Goal: Navigation & Orientation: Find specific page/section

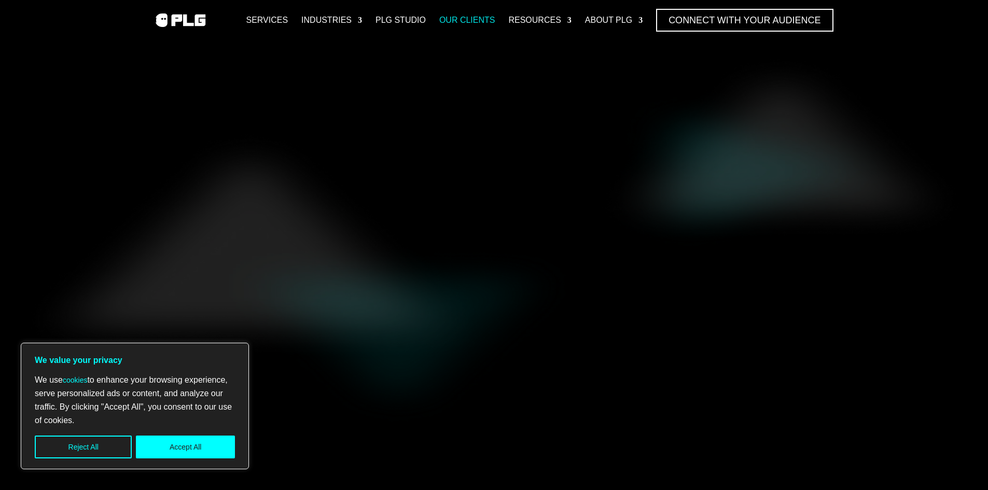
click at [461, 15] on link "Our Clients" at bounding box center [467, 20] width 56 height 23
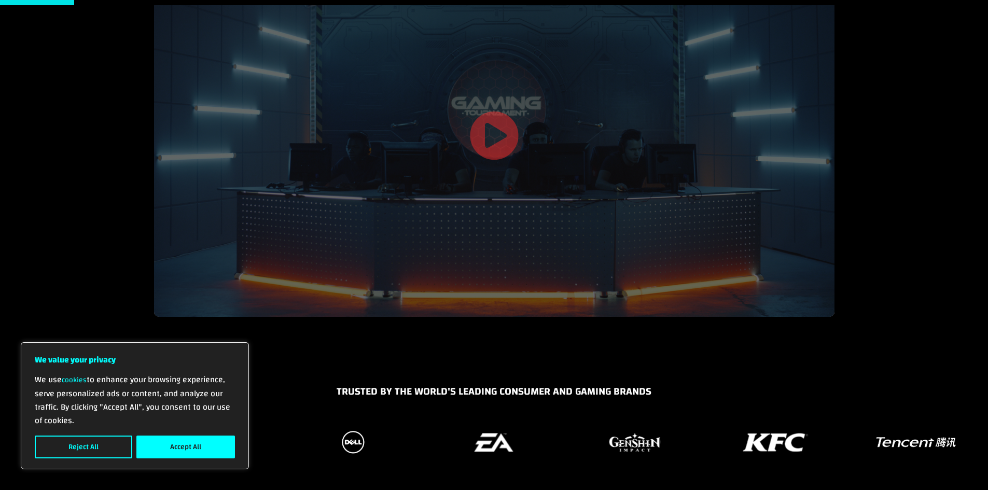
scroll to position [104, 0]
click at [507, 127] on link at bounding box center [494, 136] width 50 height 53
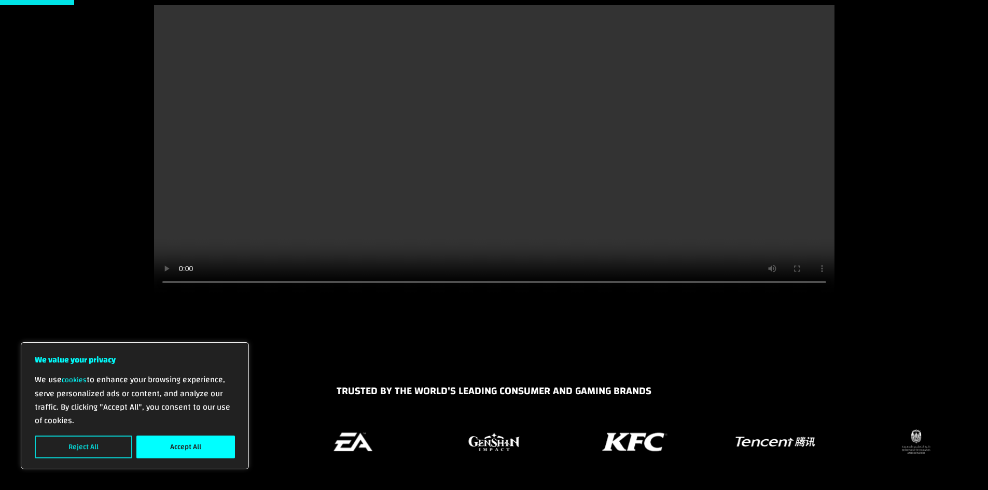
click at [119, 447] on button "Reject All" at bounding box center [83, 447] width 97 height 23
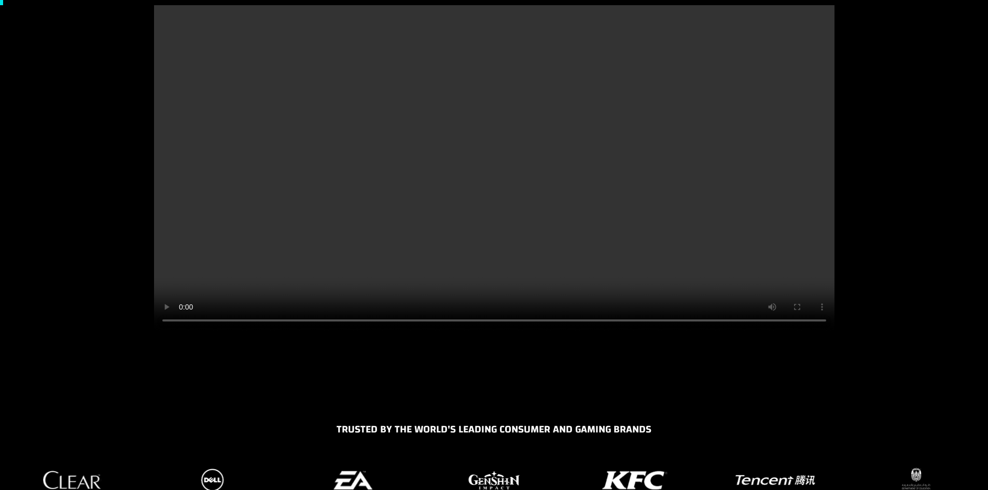
scroll to position [0, 0]
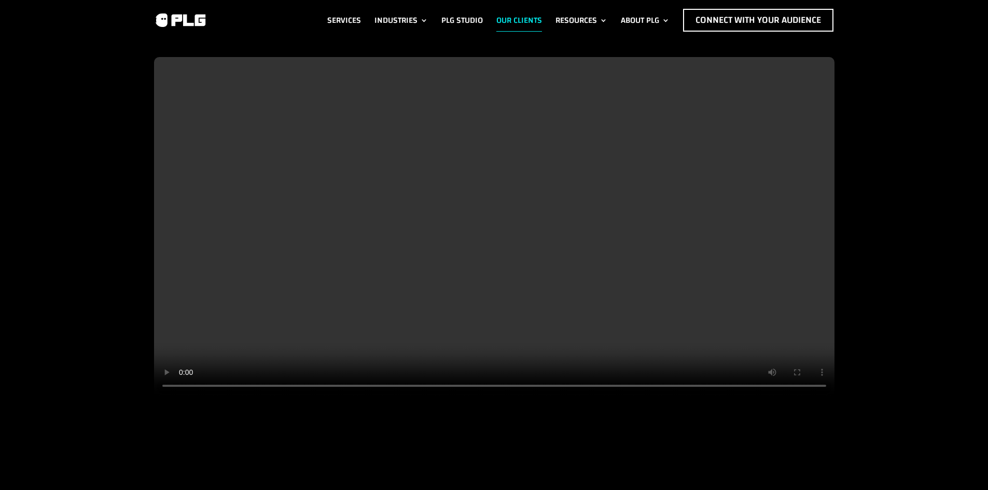
click at [874, 162] on div at bounding box center [494, 255] width 988 height 430
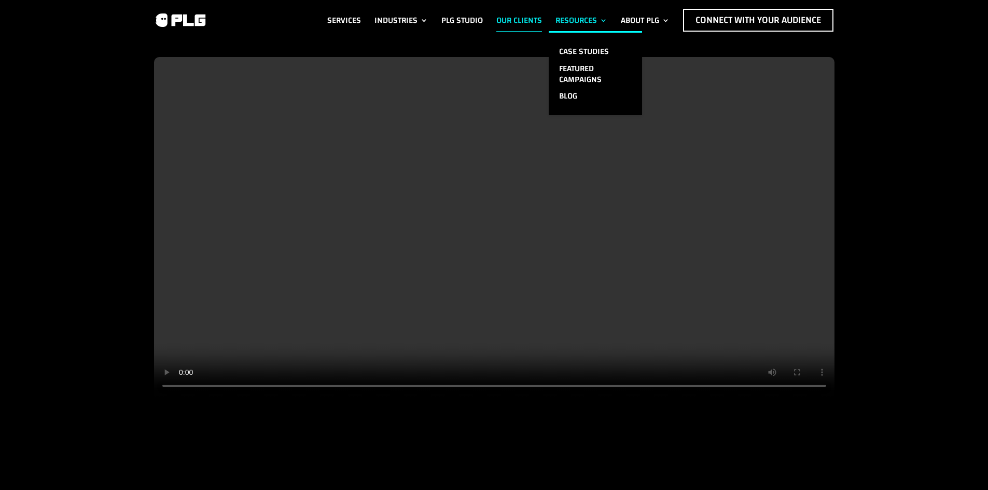
click at [593, 16] on link "Resources" at bounding box center [581, 20] width 52 height 23
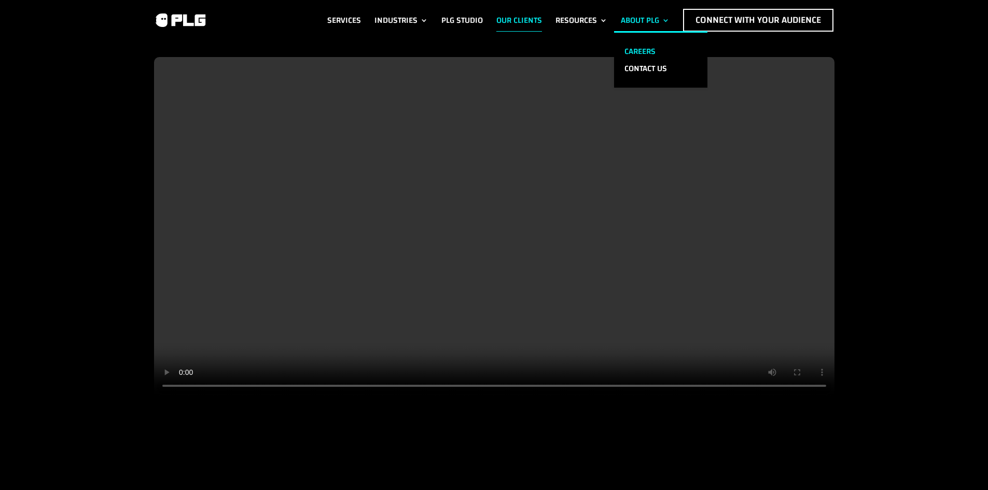
click at [639, 51] on link "Careers" at bounding box center [660, 51] width 93 height 17
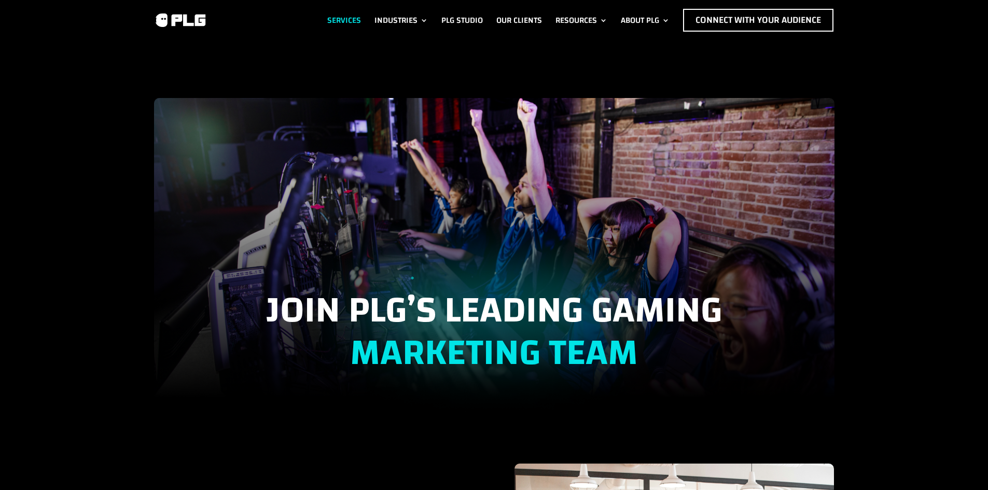
click at [339, 17] on link "Services" at bounding box center [344, 20] width 34 height 23
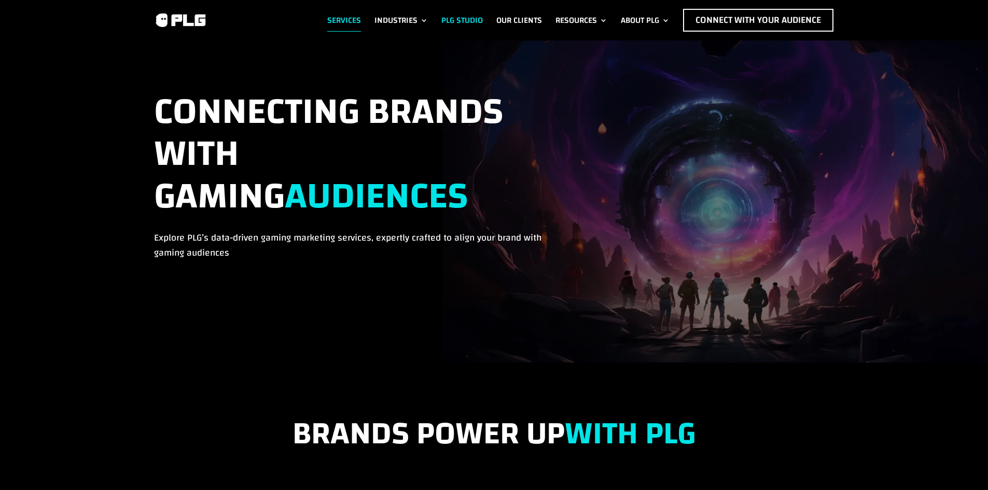
click at [459, 18] on link "PLG Studio" at bounding box center [461, 20] width 41 height 23
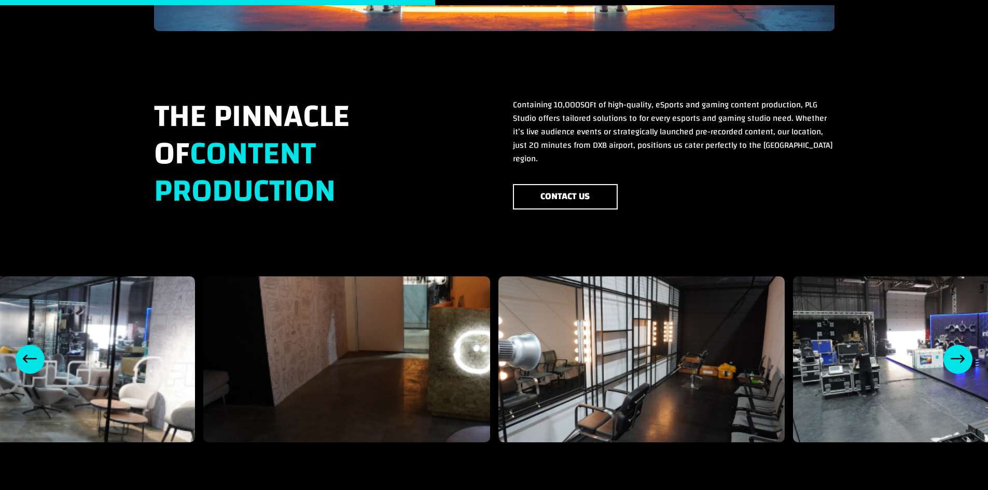
scroll to position [674, 0]
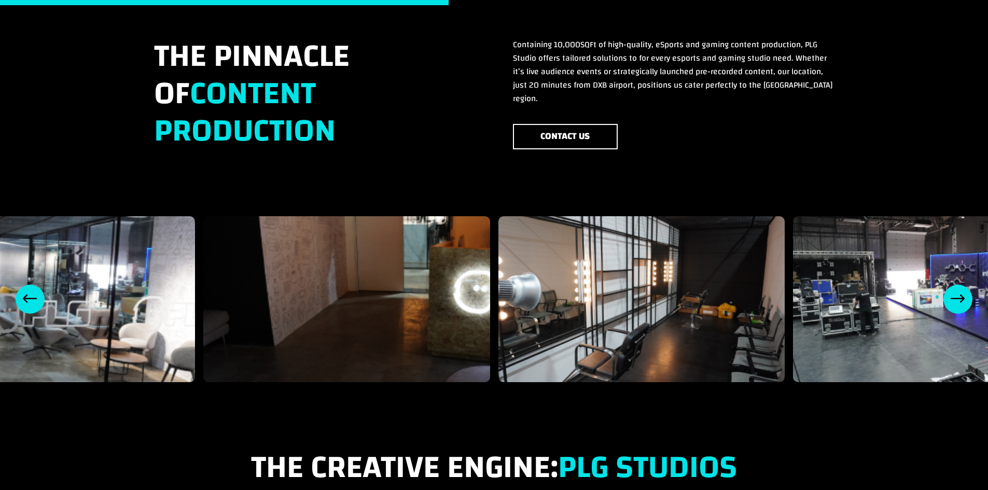
click at [960, 285] on div "Next slide" at bounding box center [957, 299] width 29 height 29
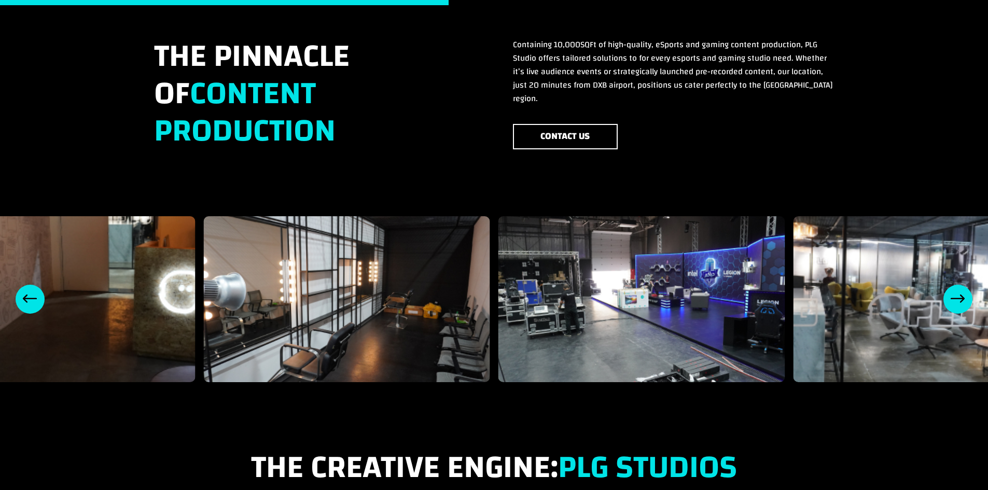
click at [960, 285] on div "Next slide" at bounding box center [957, 299] width 29 height 29
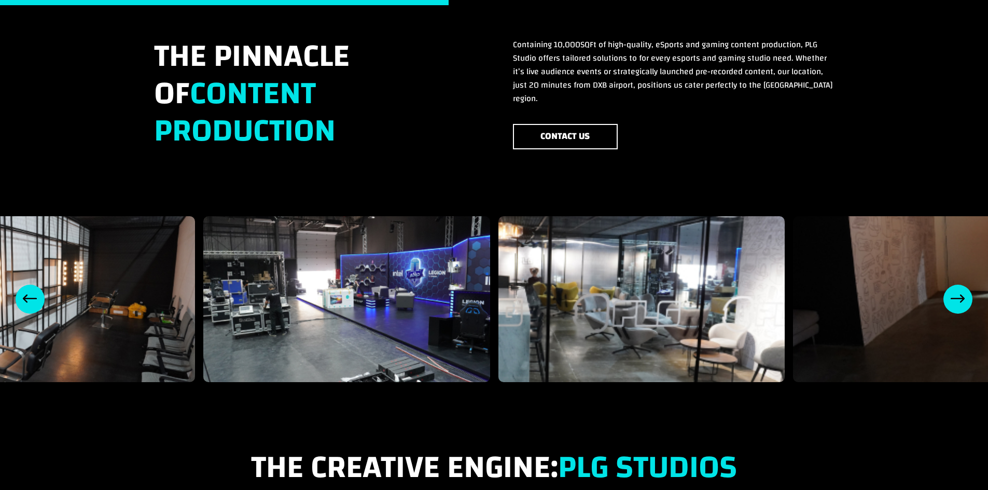
click at [960, 285] on div "Next slide" at bounding box center [957, 299] width 29 height 29
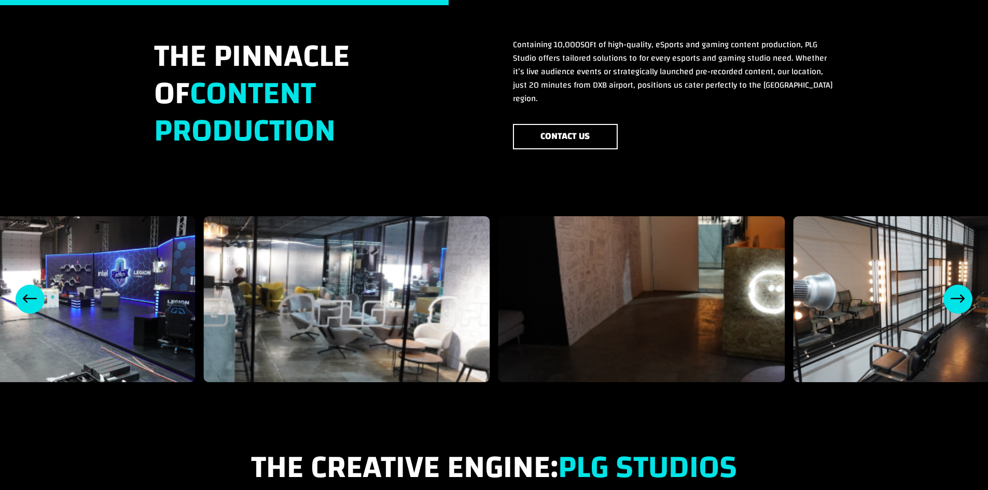
click at [960, 285] on div "Next slide" at bounding box center [957, 299] width 29 height 29
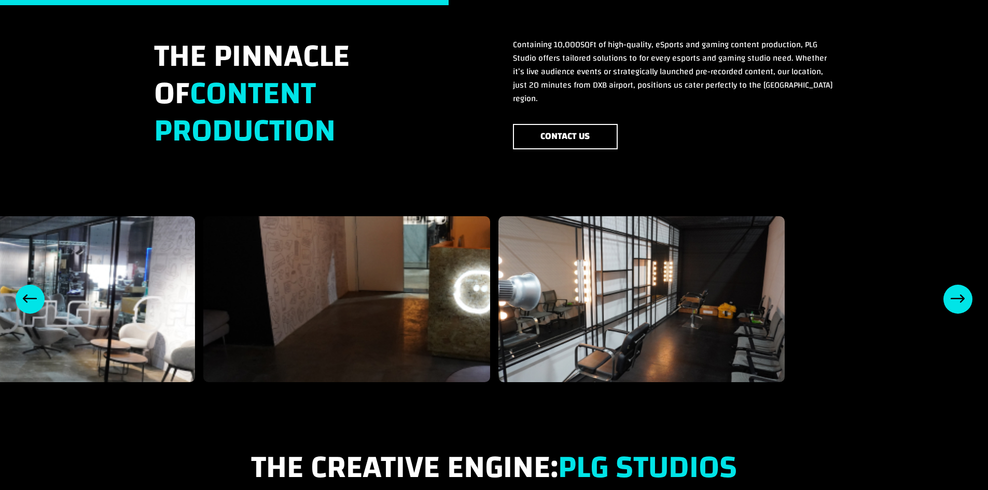
click at [960, 285] on div "Next slide" at bounding box center [957, 299] width 29 height 29
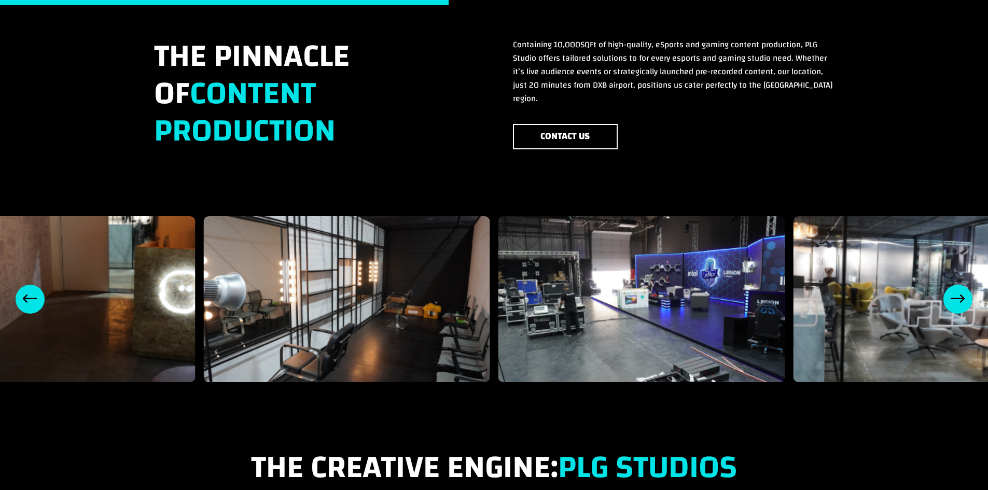
click at [960, 285] on div "Next slide" at bounding box center [957, 299] width 29 height 29
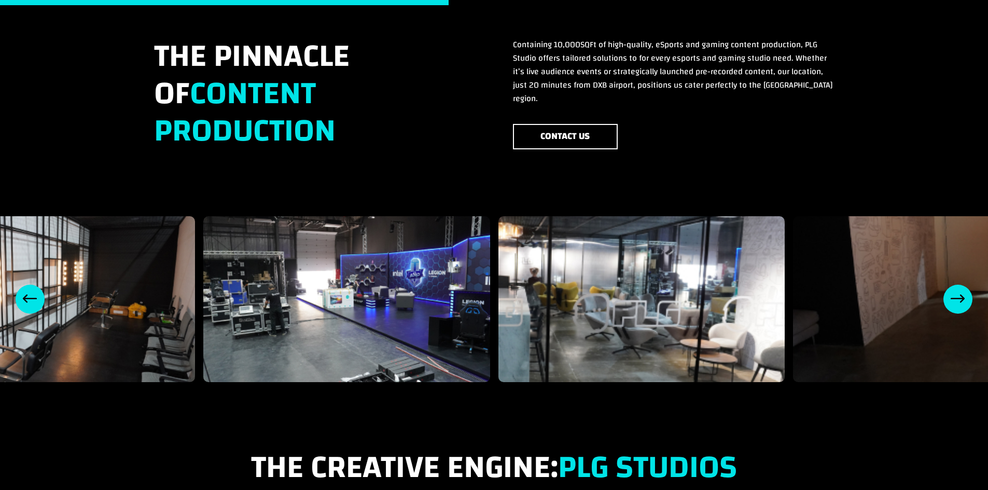
click at [960, 285] on div "Next slide" at bounding box center [957, 299] width 29 height 29
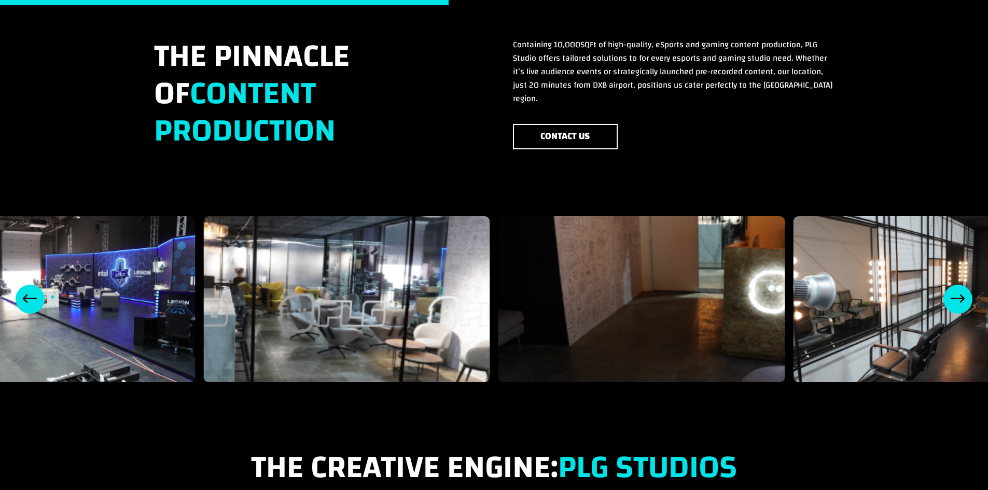
click at [960, 285] on div "Next slide" at bounding box center [957, 299] width 29 height 29
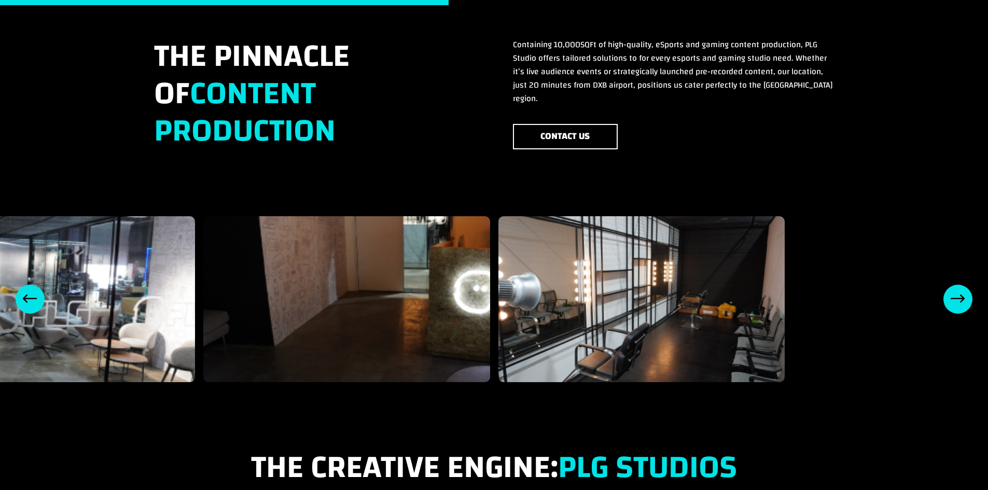
click at [960, 285] on div "Next slide" at bounding box center [957, 299] width 29 height 29
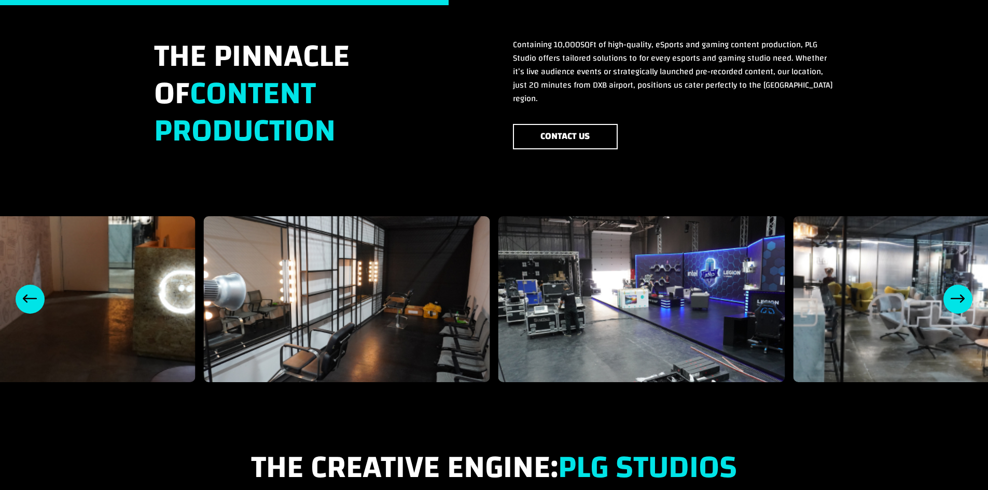
click at [948, 285] on div "Next slide" at bounding box center [957, 299] width 29 height 29
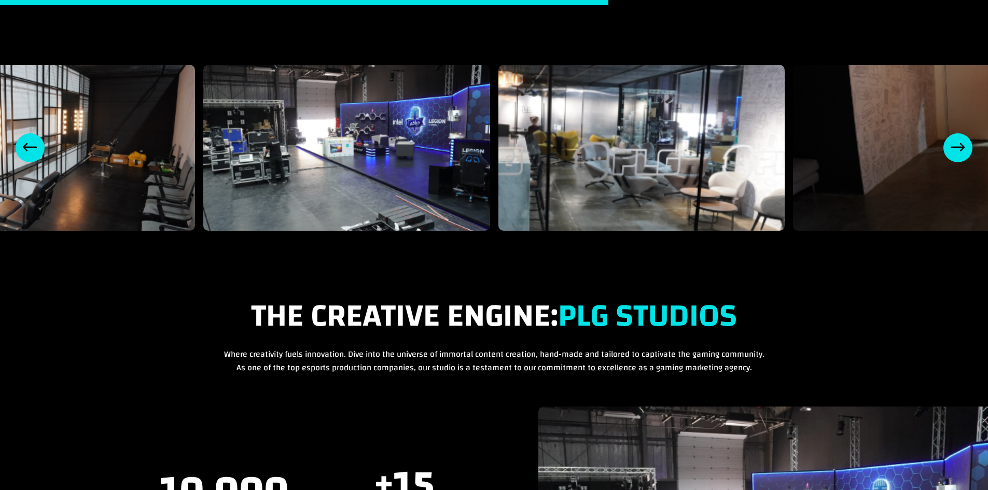
scroll to position [654, 0]
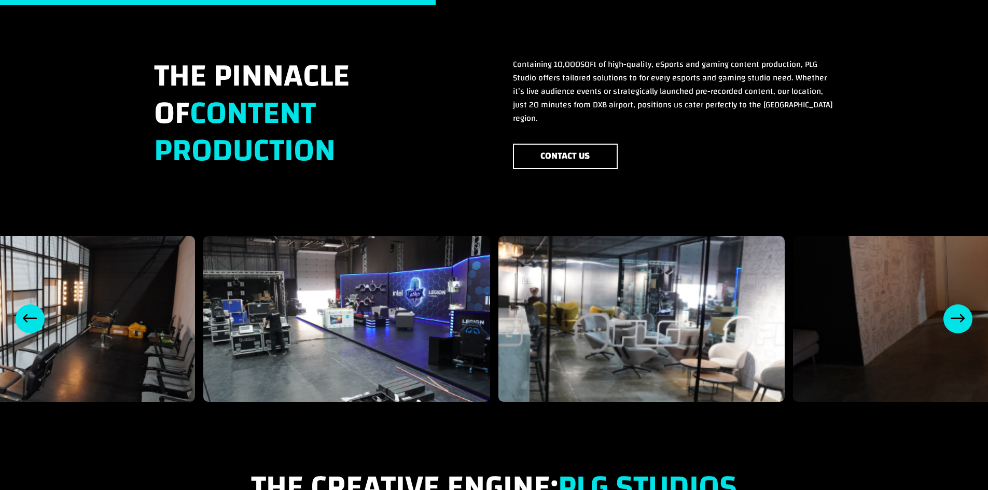
click at [957, 304] on div "Next slide" at bounding box center [957, 318] width 29 height 29
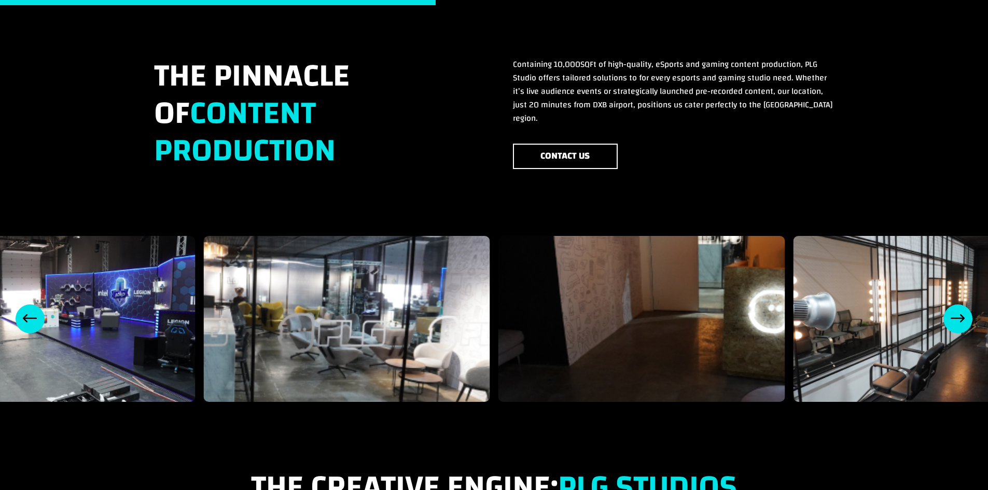
click at [957, 304] on div "Next slide" at bounding box center [957, 318] width 29 height 29
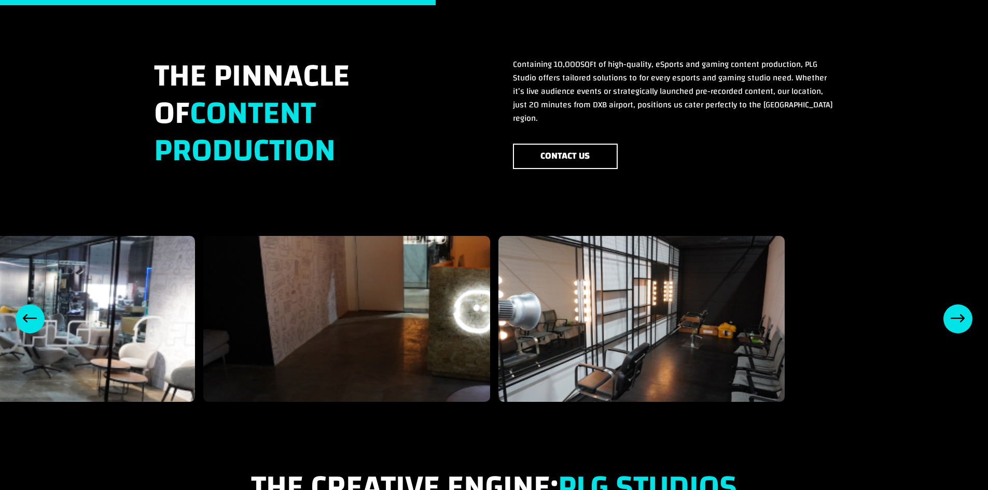
click at [957, 304] on div "Next slide" at bounding box center [957, 318] width 29 height 29
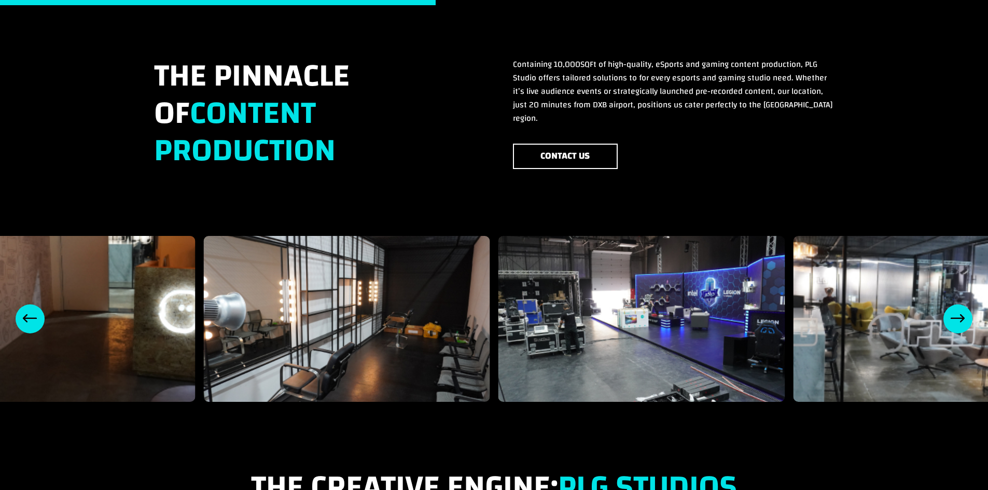
click at [957, 304] on div "Next slide" at bounding box center [957, 318] width 29 height 29
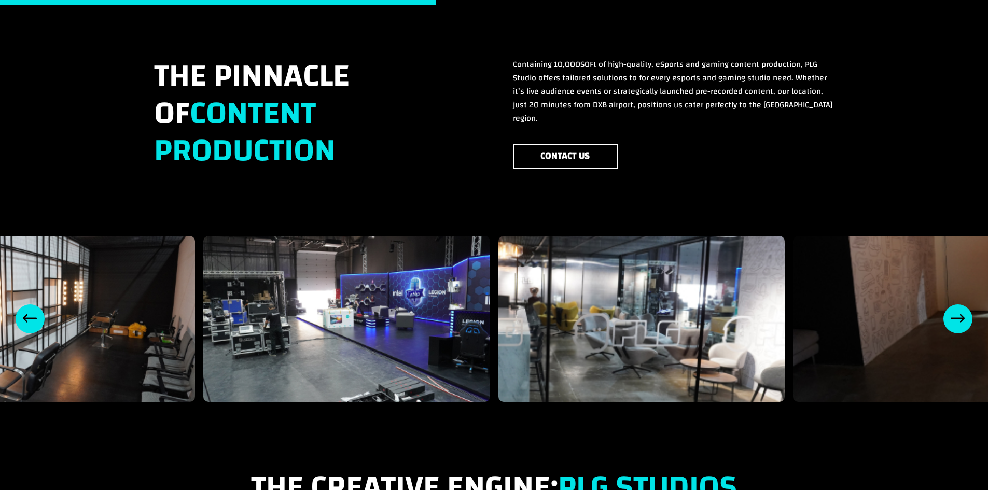
click at [957, 304] on div "Next slide" at bounding box center [957, 318] width 29 height 29
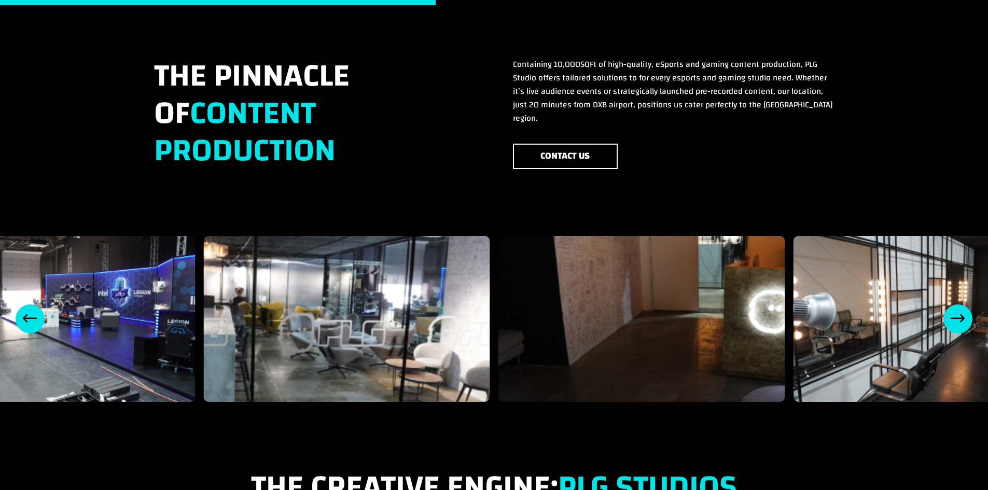
click at [957, 304] on div "Next slide" at bounding box center [957, 318] width 29 height 29
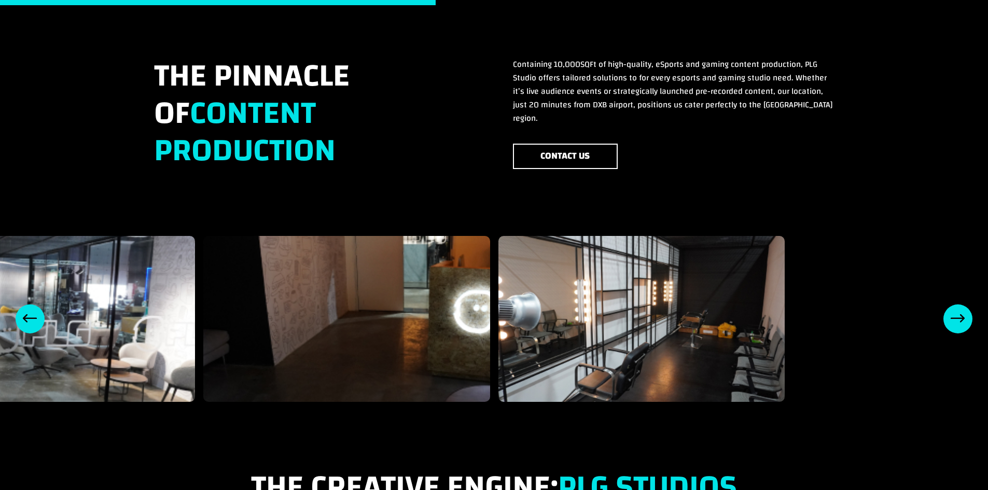
click at [961, 304] on div "Next slide" at bounding box center [957, 318] width 29 height 29
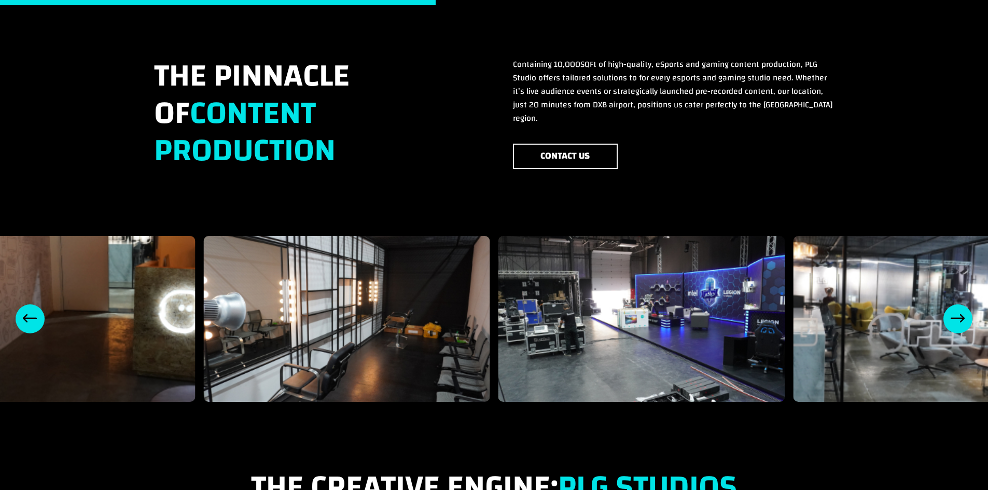
click at [961, 304] on div "Next slide" at bounding box center [957, 318] width 29 height 29
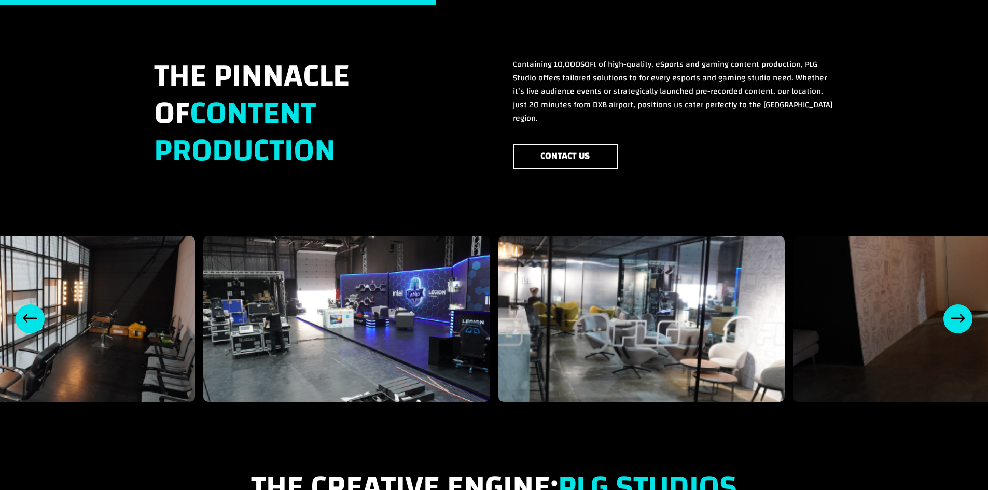
click at [961, 304] on div "Next slide" at bounding box center [957, 318] width 29 height 29
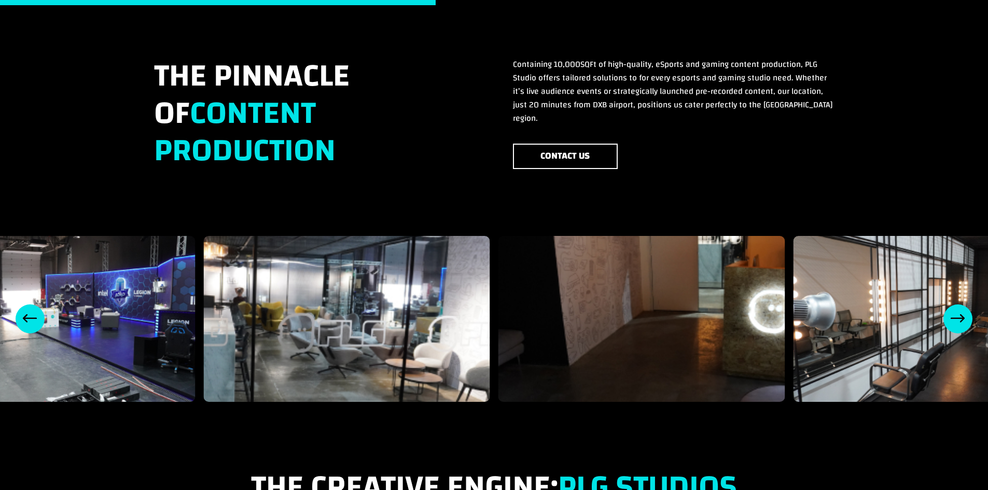
click at [961, 304] on div "Next slide" at bounding box center [957, 318] width 29 height 29
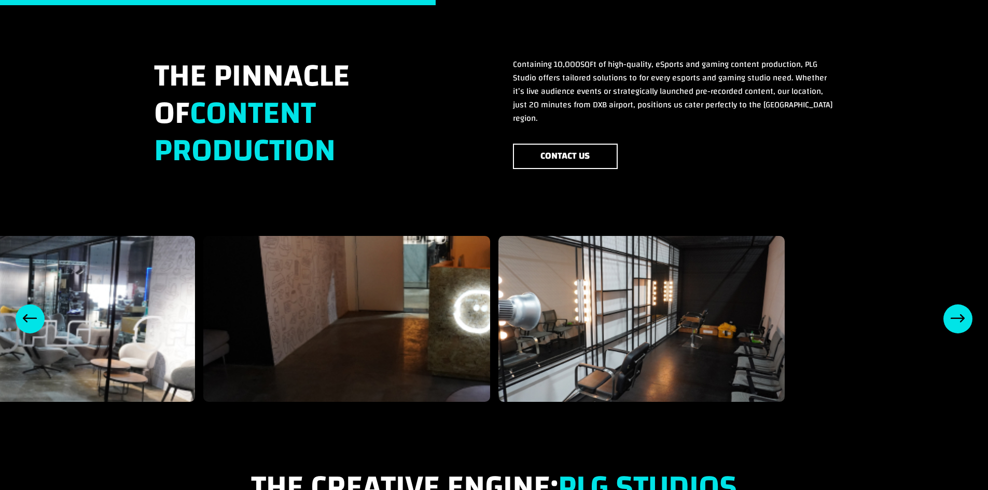
click at [960, 304] on div "Next slide" at bounding box center [957, 318] width 29 height 29
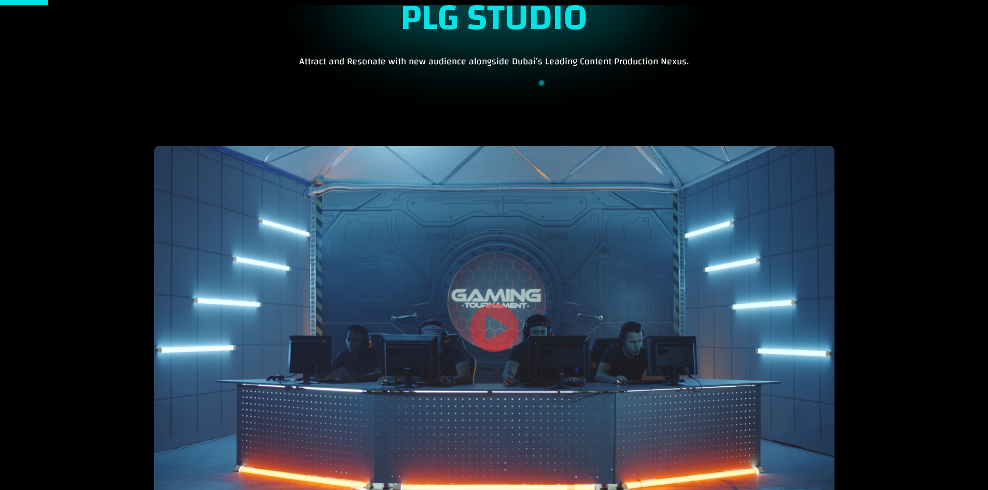
scroll to position [0, 0]
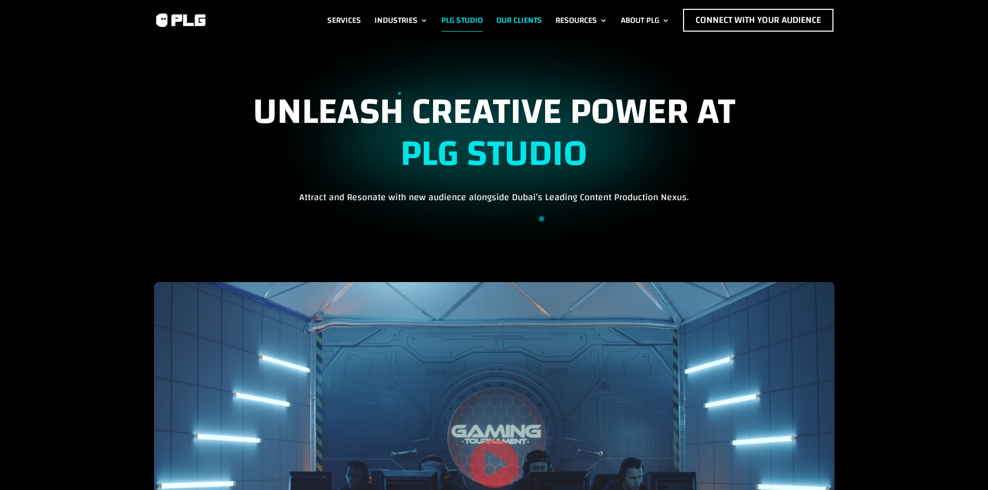
click at [507, 18] on link "Our Clients" at bounding box center [519, 20] width 46 height 23
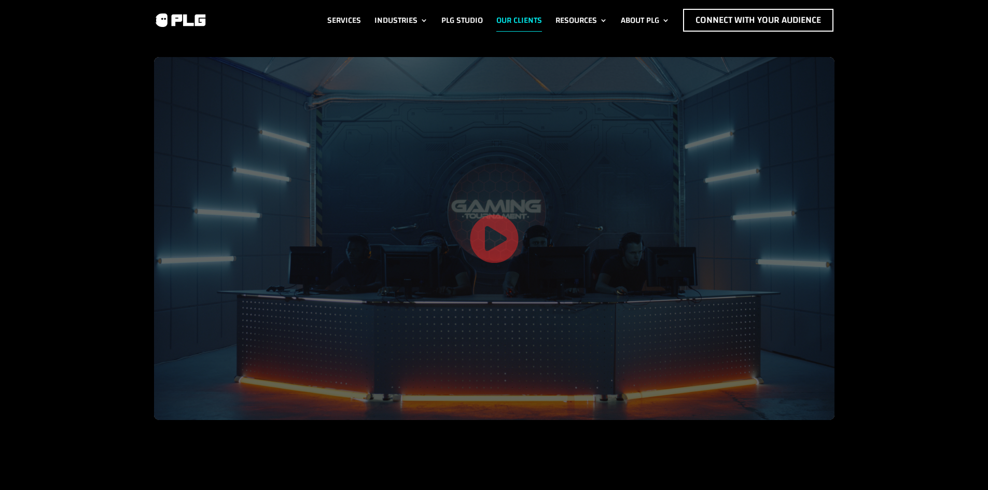
click at [493, 243] on link at bounding box center [494, 240] width 50 height 53
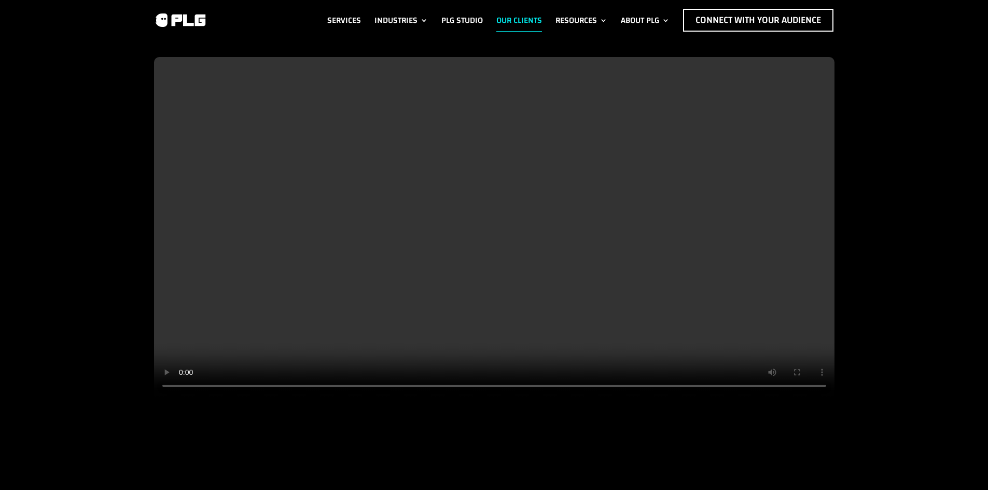
click at [193, 18] on img at bounding box center [180, 20] width 52 height 16
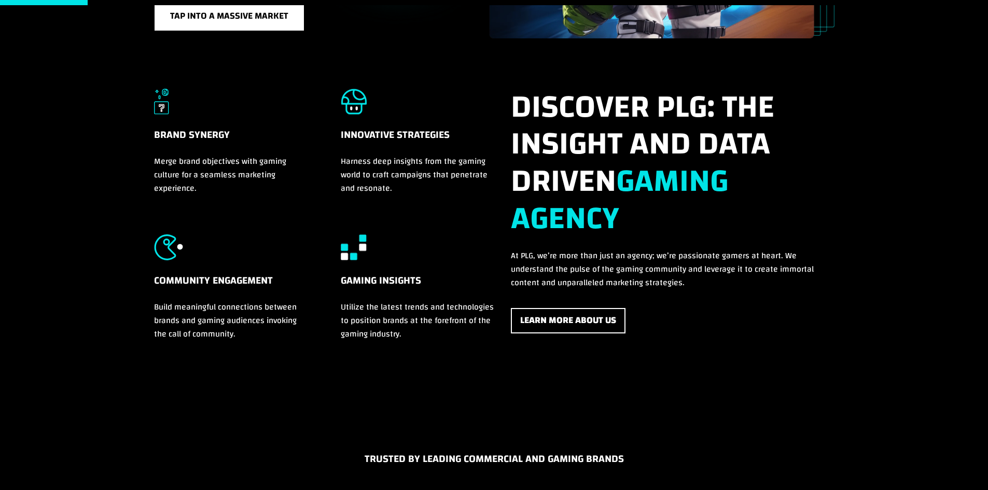
scroll to position [369, 0]
